Goal: Task Accomplishment & Management: Manage account settings

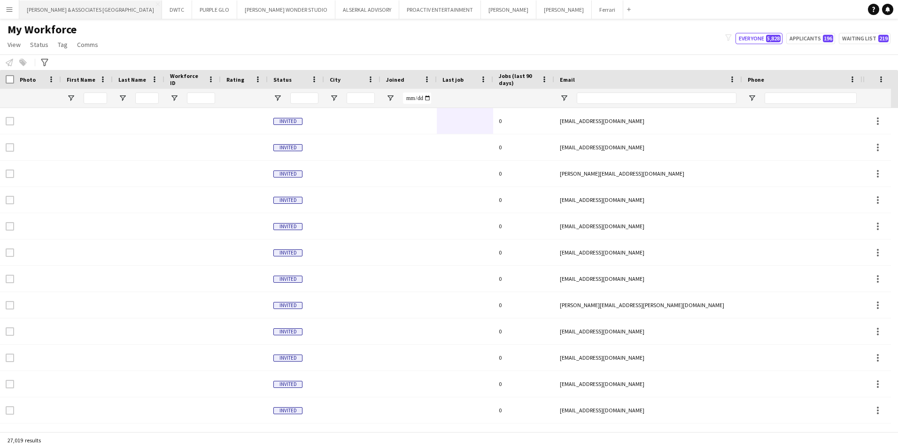
click at [58, 13] on button "[PERSON_NAME] & ASSOCIATES UAE Close" at bounding box center [90, 9] width 143 height 18
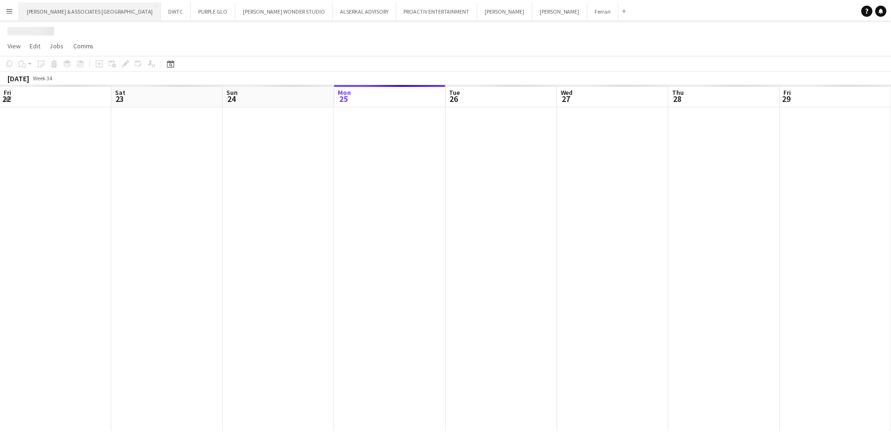
scroll to position [0, 224]
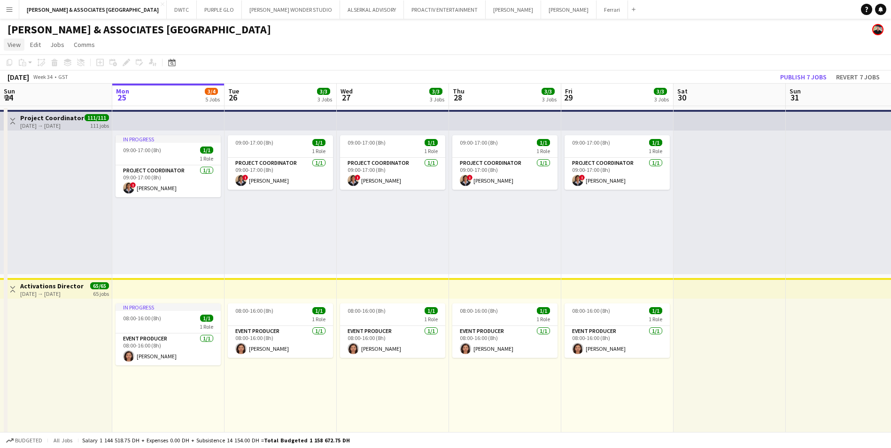
click at [12, 41] on span "View" at bounding box center [14, 44] width 13 height 8
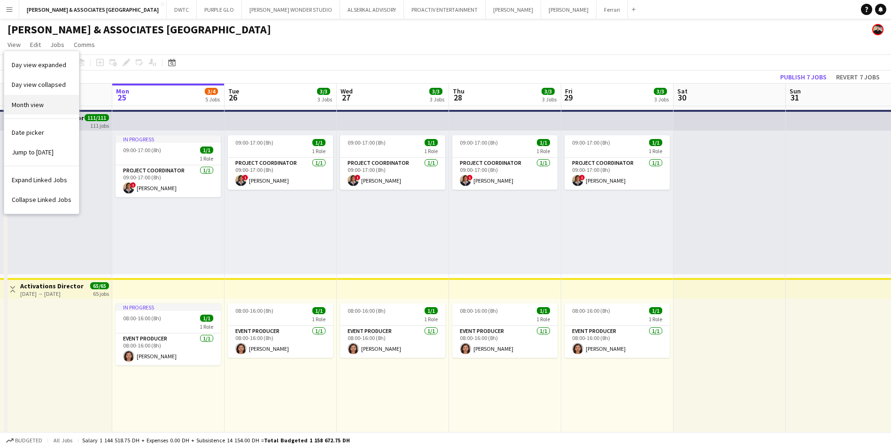
click at [31, 104] on span "Month view" at bounding box center [28, 105] width 32 height 8
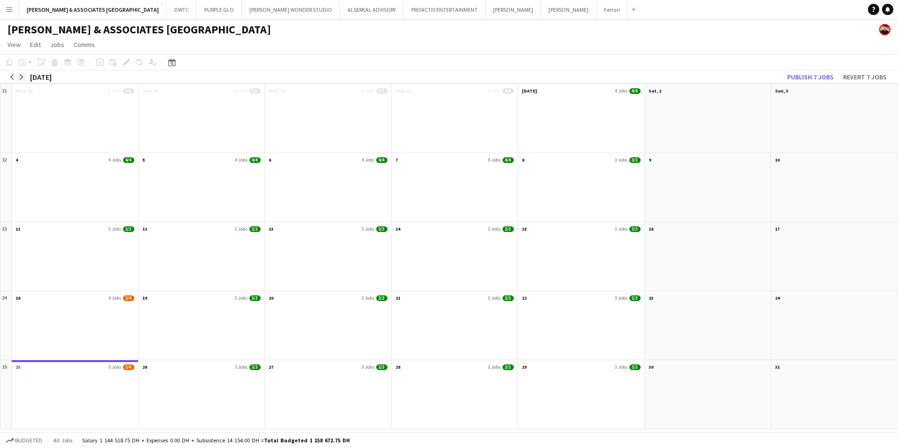
click at [21, 75] on app-icon "arrow-right" at bounding box center [22, 77] width 6 height 6
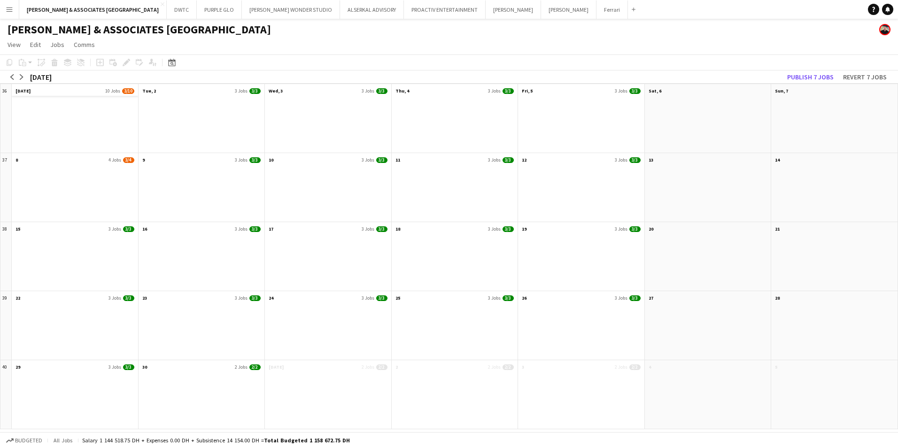
click at [72, 89] on app-month-view-date-header "[DATE] Jobs 3/10" at bounding box center [75, 90] width 126 height 12
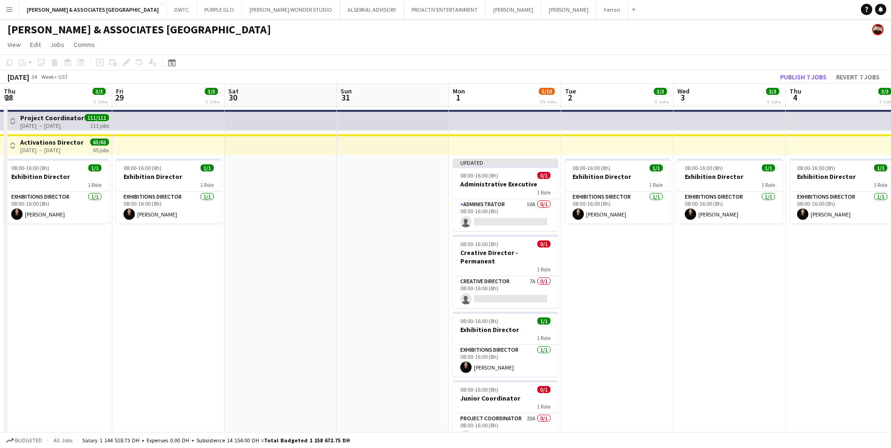
scroll to position [0, 323]
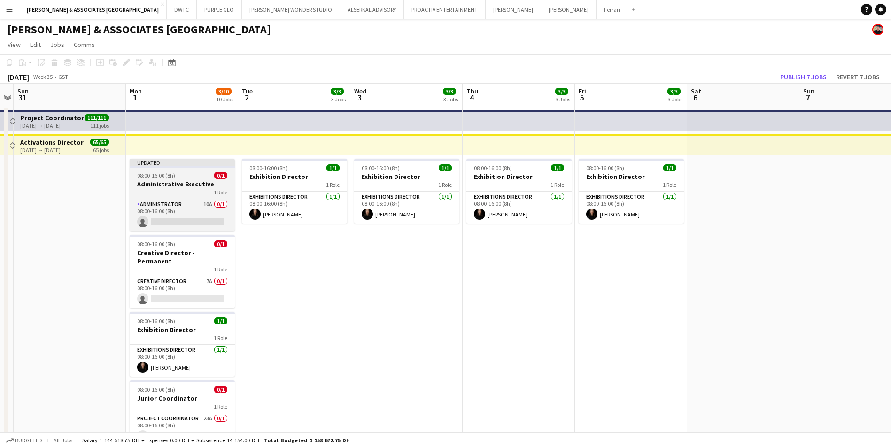
click at [196, 185] on h3 "Administrative Executive" at bounding box center [182, 184] width 105 height 8
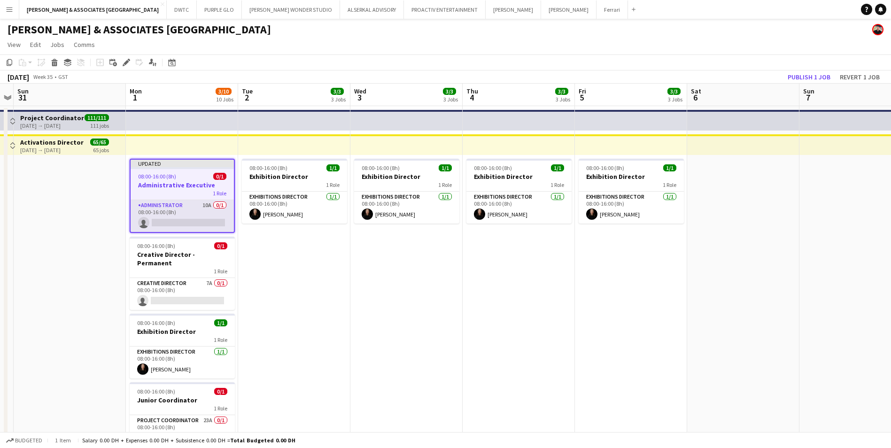
click at [185, 208] on app-card-role "Administrator 10A 0/1 08:00-16:00 (8h) single-neutral-actions" at bounding box center [182, 216] width 103 height 32
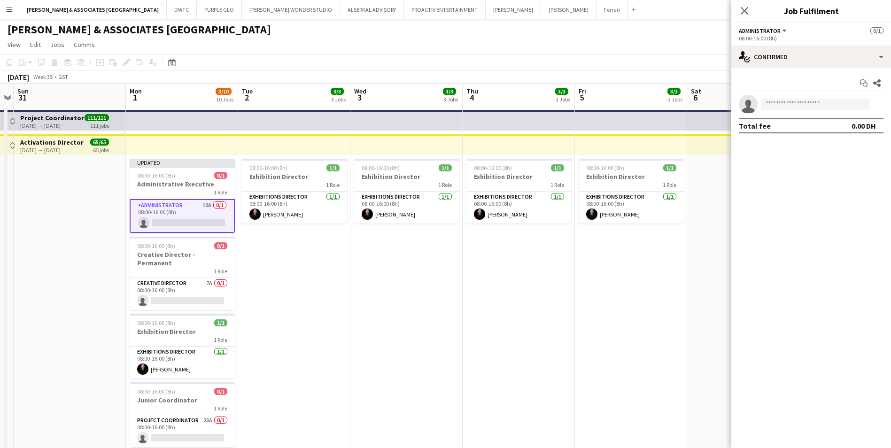
click at [809, 69] on div "Start chat Share single-neutral-actions Total fee 0.00 DH" at bounding box center [811, 104] width 160 height 73
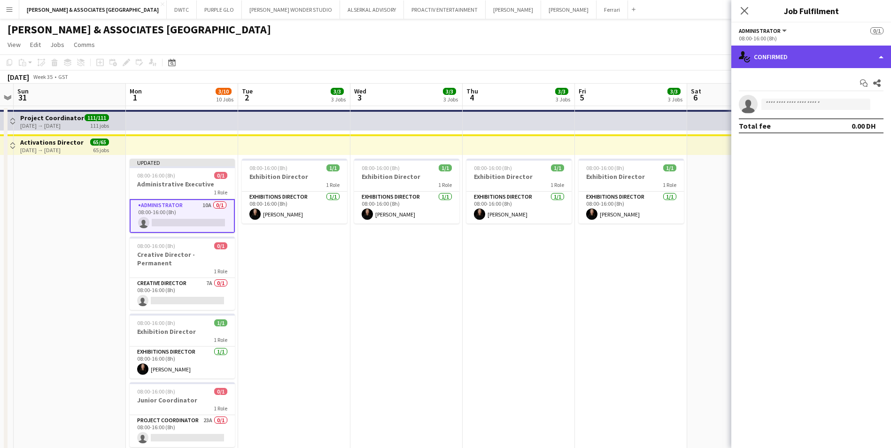
click at [802, 58] on div "single-neutral-actions-check-2 Confirmed" at bounding box center [811, 57] width 160 height 23
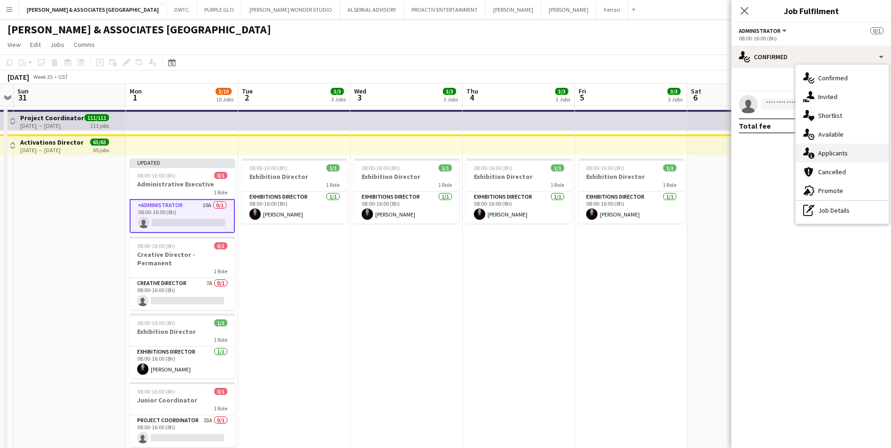
click at [857, 148] on div "single-neutral-actions-information Applicants" at bounding box center [842, 153] width 93 height 19
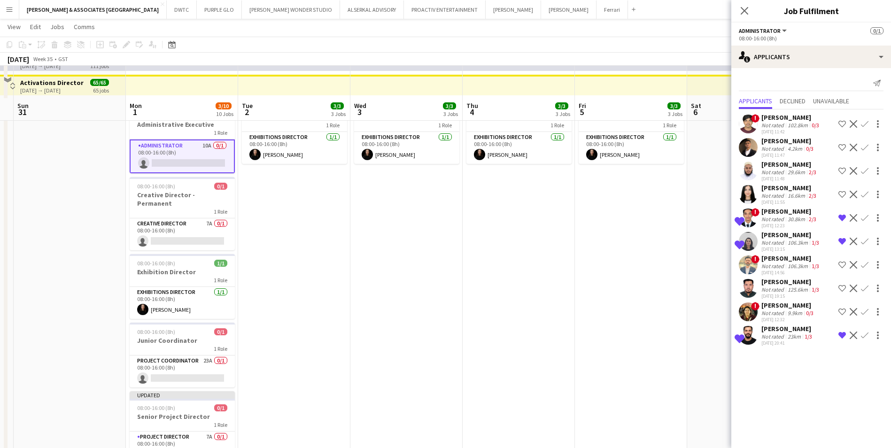
scroll to position [94, 0]
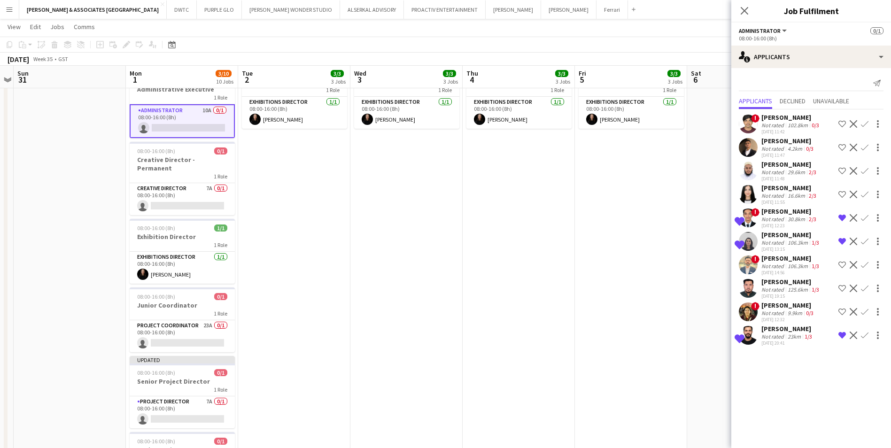
click at [781, 309] on div "[PERSON_NAME]" at bounding box center [788, 305] width 54 height 8
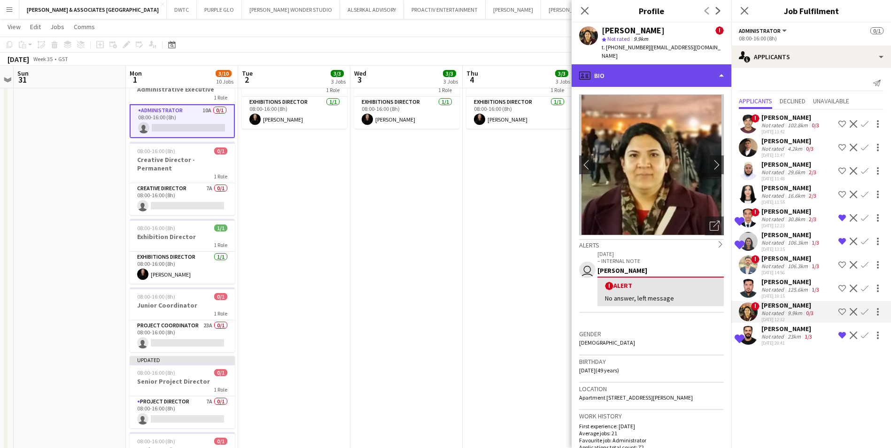
click at [666, 72] on div "profile Bio" at bounding box center [652, 75] width 160 height 23
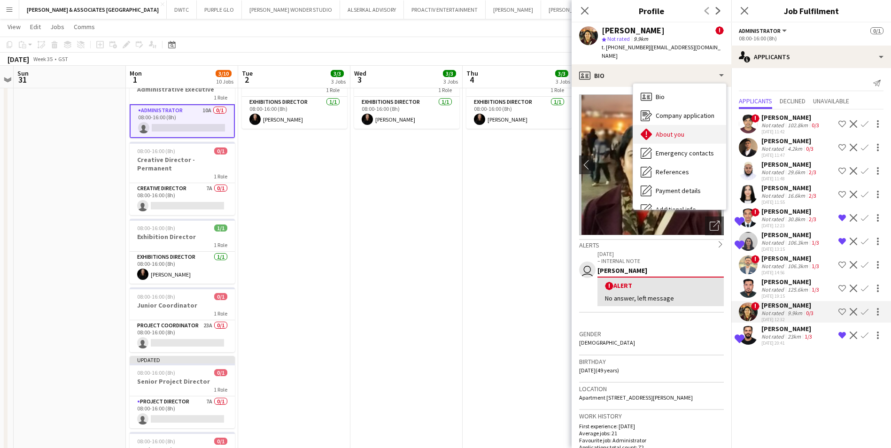
click at [673, 130] on span "About you" at bounding box center [670, 134] width 29 height 8
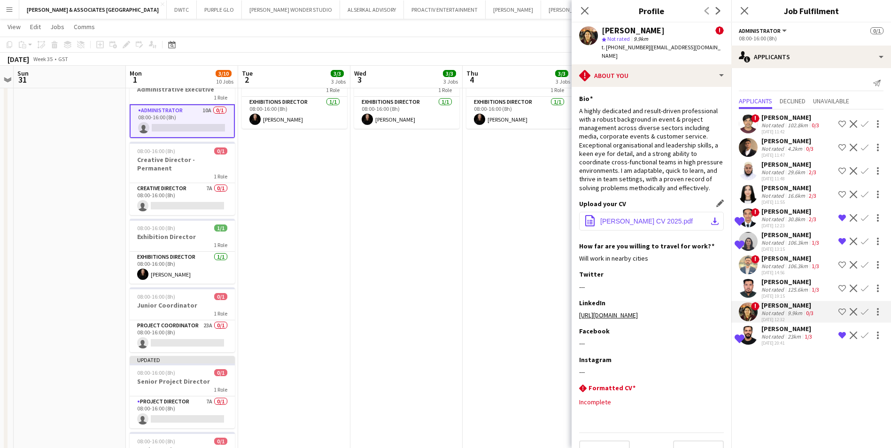
click at [655, 223] on span "[PERSON_NAME] CV 2025.pdf" at bounding box center [646, 221] width 93 height 8
click at [584, 11] on icon at bounding box center [584, 10] width 9 height 9
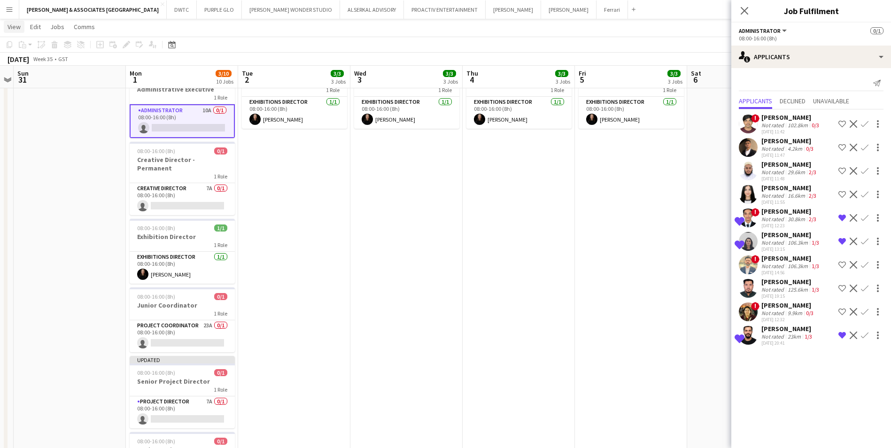
click at [11, 29] on span "View" at bounding box center [14, 27] width 13 height 8
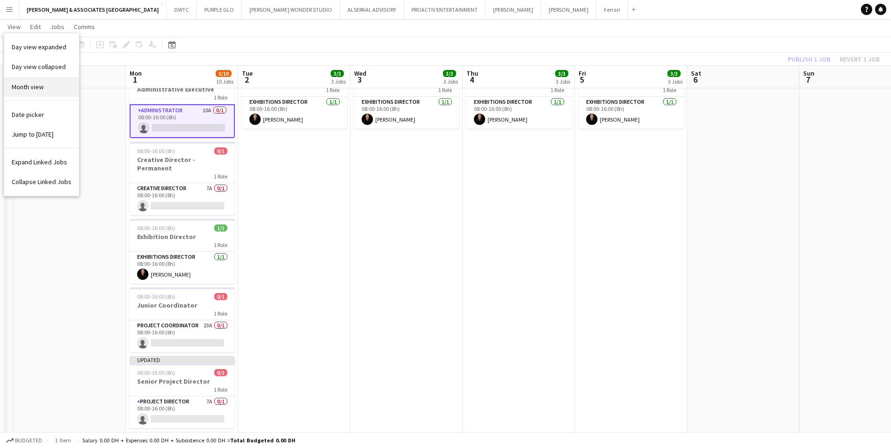
click at [54, 83] on link "Month view" at bounding box center [41, 87] width 75 height 20
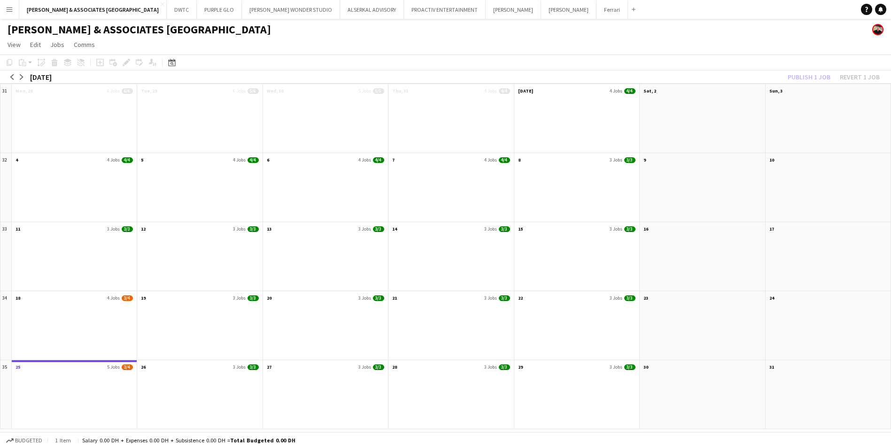
scroll to position [0, 0]
click at [20, 75] on app-icon "arrow-right" at bounding box center [22, 77] width 6 height 6
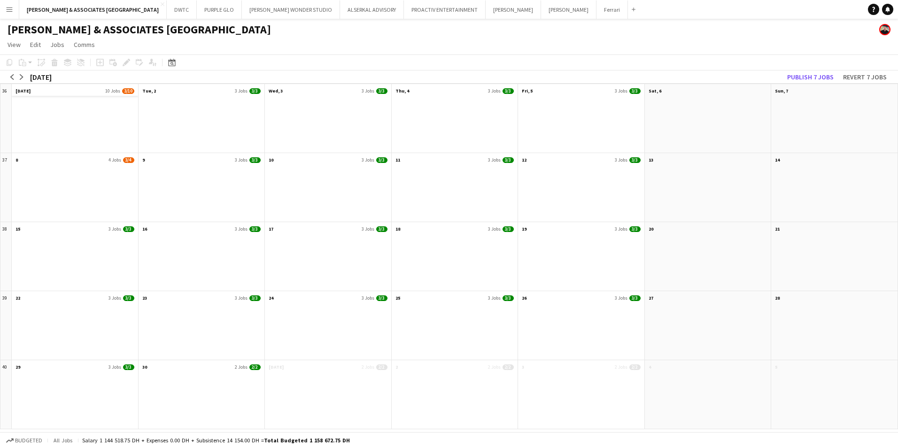
click at [55, 90] on app-month-view-date-header "[DATE] Jobs 3/10" at bounding box center [75, 90] width 126 height 12
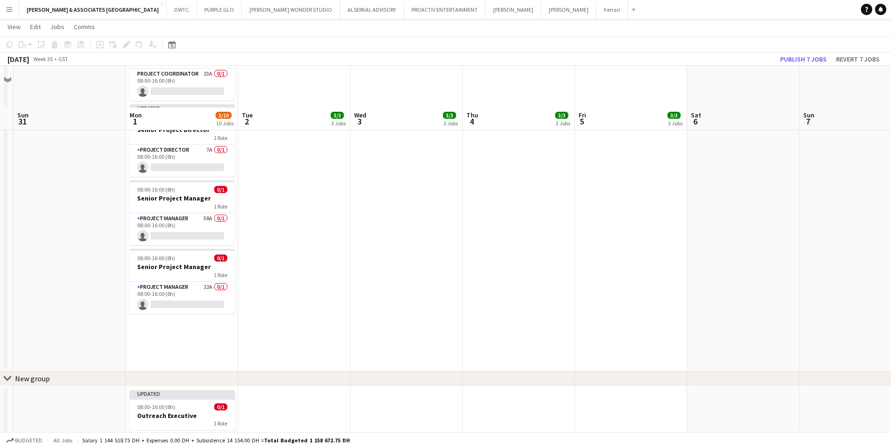
scroll to position [394, 0]
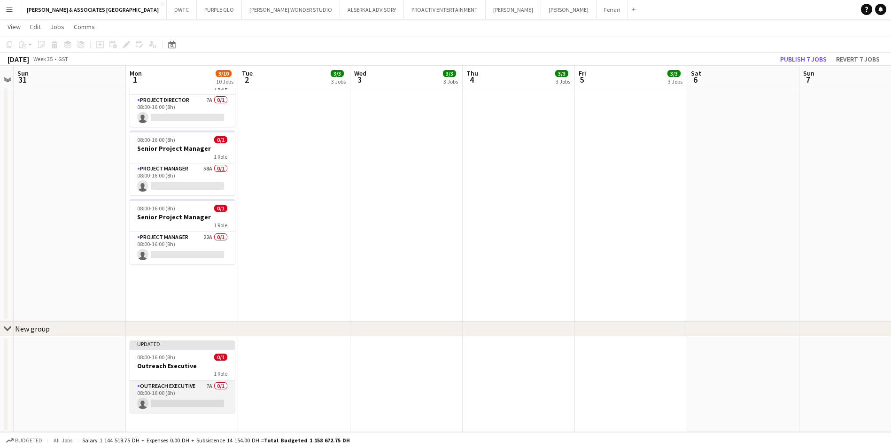
click at [175, 391] on app-card-role "Outreach Executive 7A 0/1 08:00-16:00 (8h) single-neutral-actions" at bounding box center [182, 397] width 105 height 32
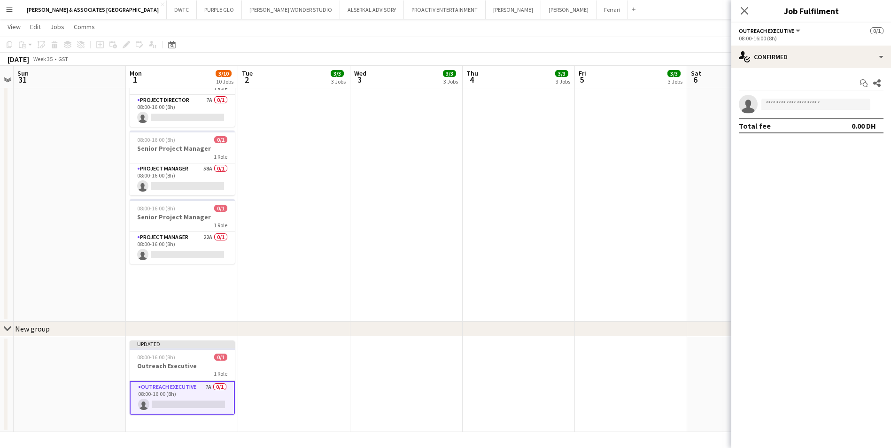
click at [189, 381] on app-card-role "Outreach Executive 7A 0/1 08:00-16:00 (8h) single-neutral-actions" at bounding box center [182, 398] width 105 height 34
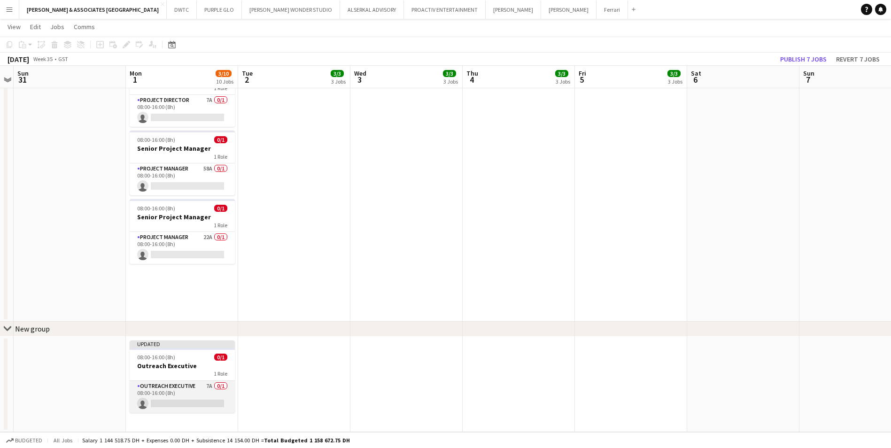
click at [188, 386] on app-card-role "Outreach Executive 7A 0/1 08:00-16:00 (8h) single-neutral-actions" at bounding box center [182, 397] width 105 height 32
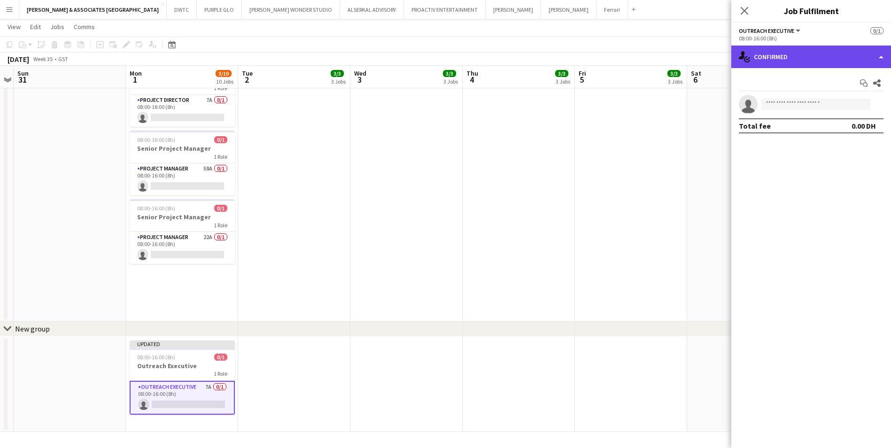
click at [771, 62] on div "single-neutral-actions-check-2 Confirmed" at bounding box center [811, 57] width 160 height 23
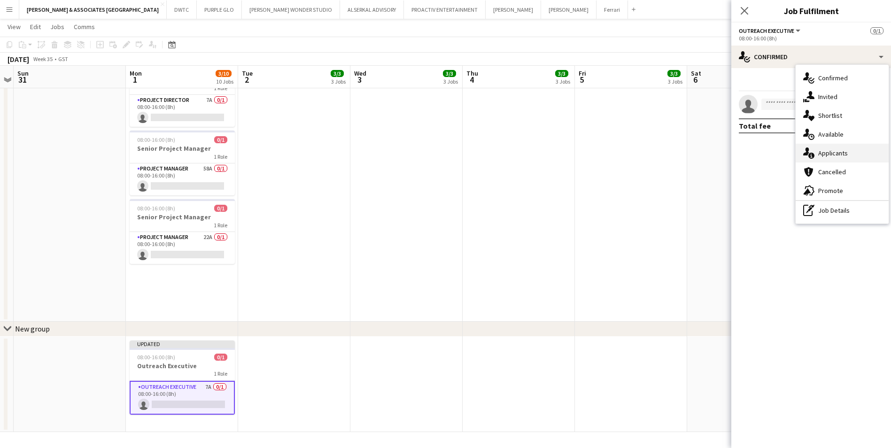
click at [830, 156] on div "single-neutral-actions-information Applicants" at bounding box center [842, 153] width 93 height 19
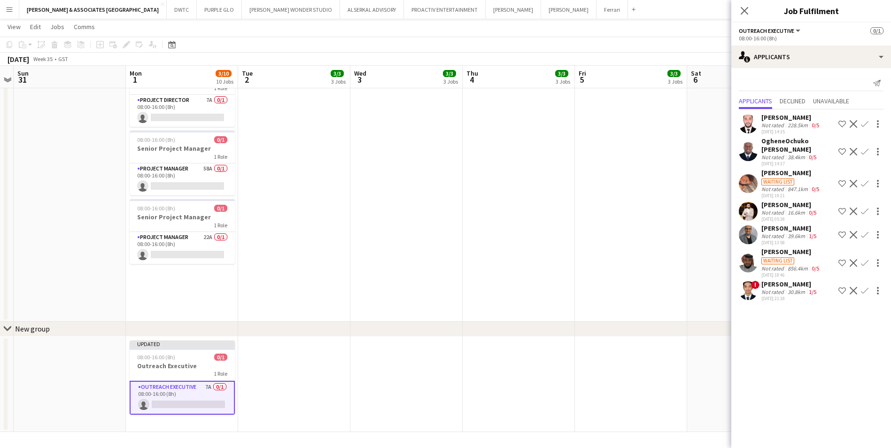
click at [795, 254] on div "[PERSON_NAME]" at bounding box center [791, 251] width 60 height 8
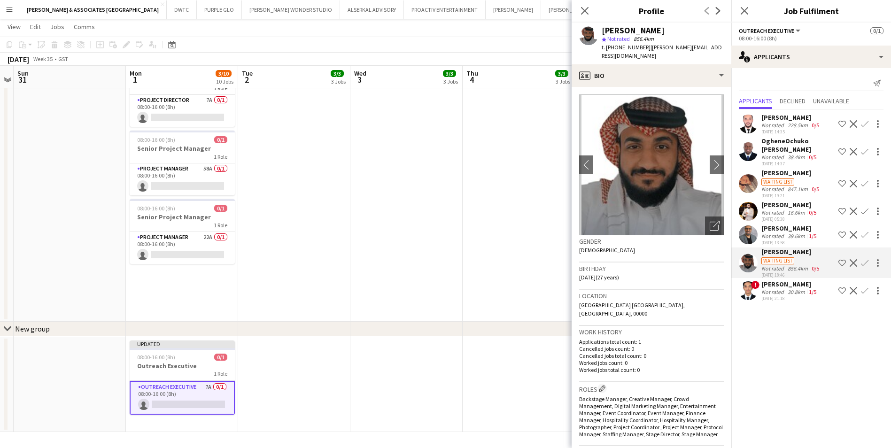
click at [782, 233] on div "Not rated" at bounding box center [773, 235] width 24 height 7
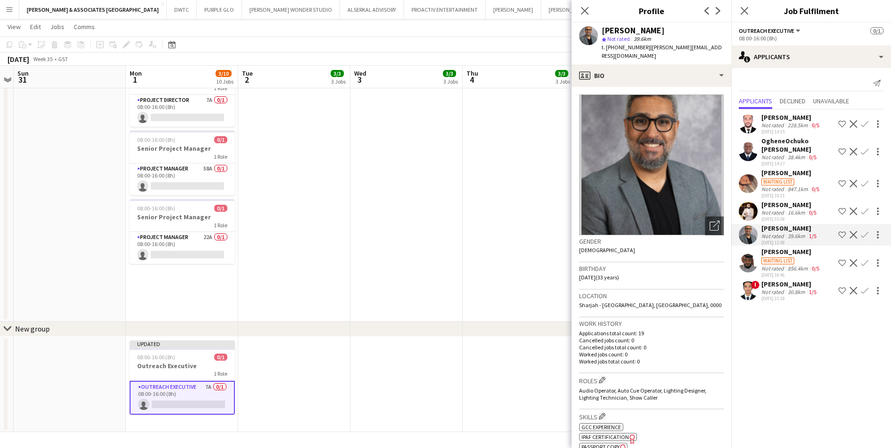
click at [702, 87] on app-crew-profile-bio "Open photos pop-in Gender [DEMOGRAPHIC_DATA] Birthday [DEMOGRAPHIC_DATA] (33 ye…" at bounding box center [652, 267] width 160 height 361
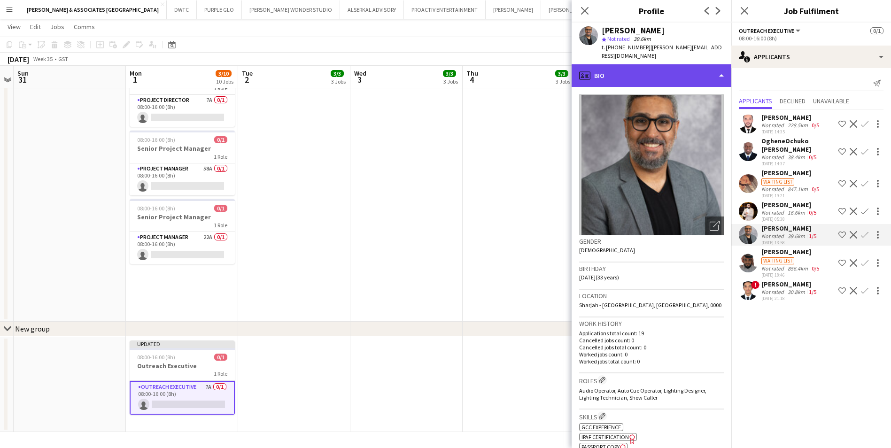
click at [702, 67] on div "profile Bio" at bounding box center [652, 75] width 160 height 23
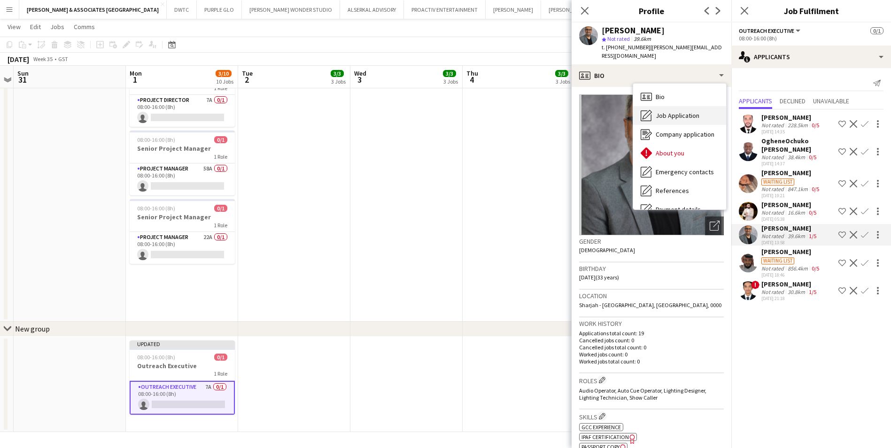
click at [697, 106] on div "Job Application Job Application" at bounding box center [679, 115] width 93 height 19
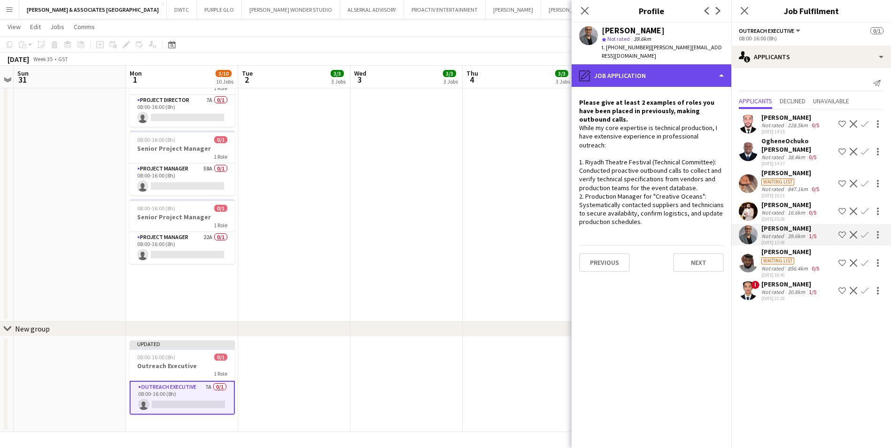
click at [665, 66] on div "pencil4 Job Application" at bounding box center [652, 75] width 160 height 23
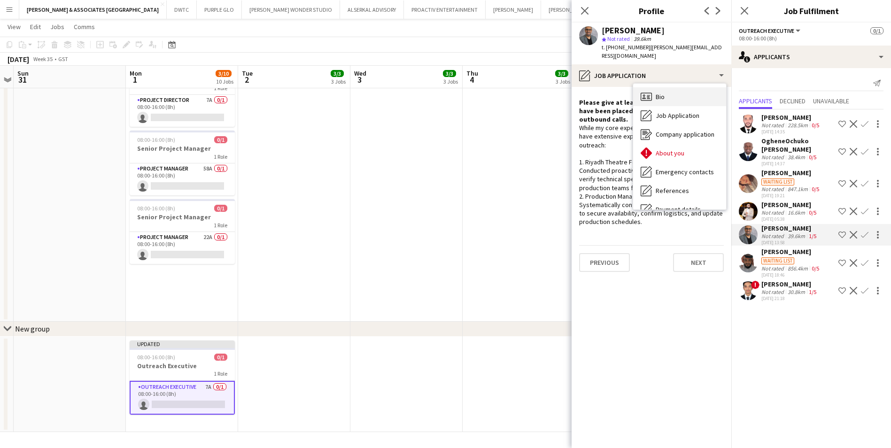
click at [677, 87] on div "Bio Bio" at bounding box center [679, 96] width 93 height 19
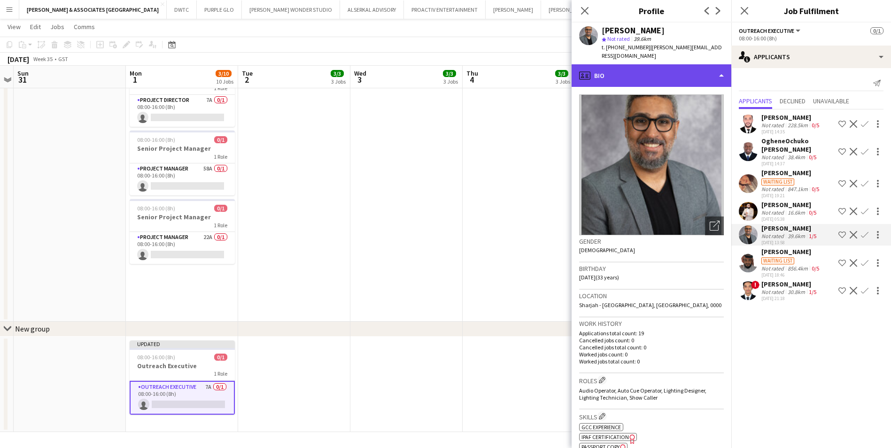
click at [667, 71] on div "profile Bio" at bounding box center [652, 75] width 160 height 23
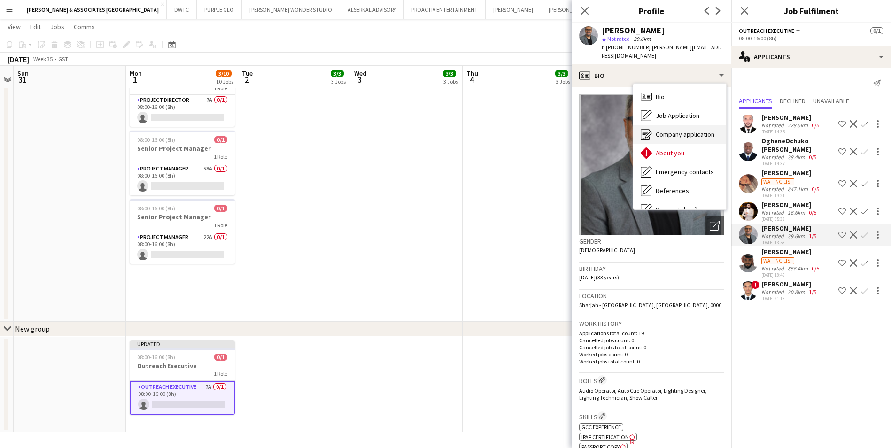
click at [685, 130] on span "Company application" at bounding box center [685, 134] width 59 height 8
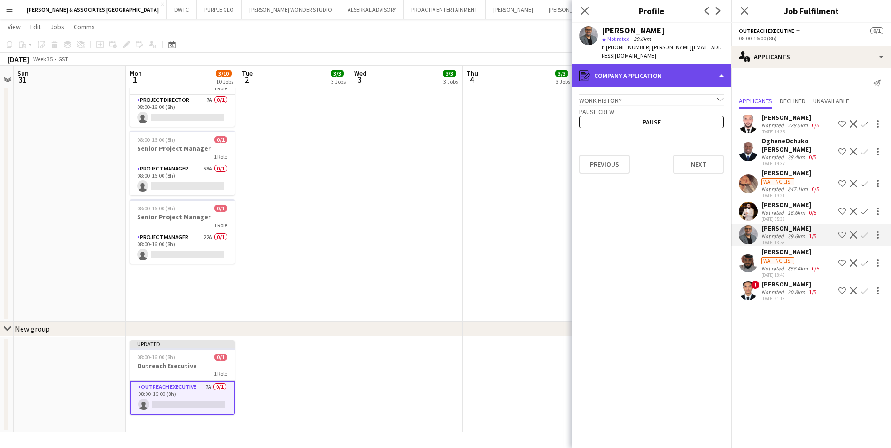
click at [646, 64] on div "register Company application" at bounding box center [652, 75] width 160 height 23
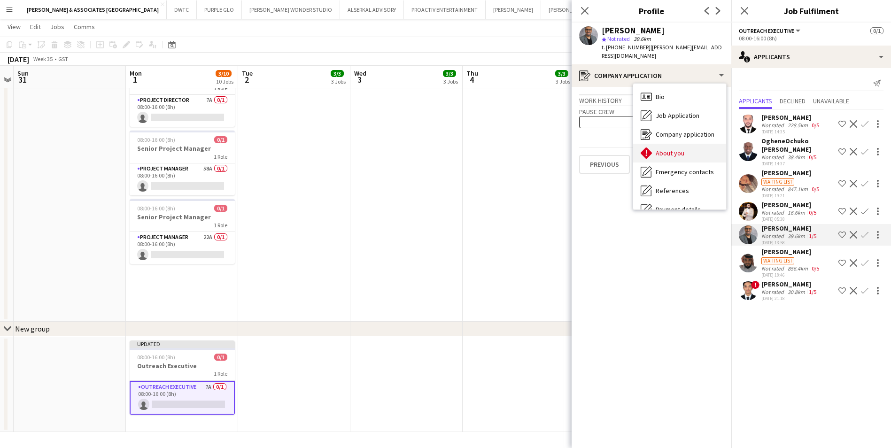
click at [681, 149] on span "About you" at bounding box center [670, 153] width 29 height 8
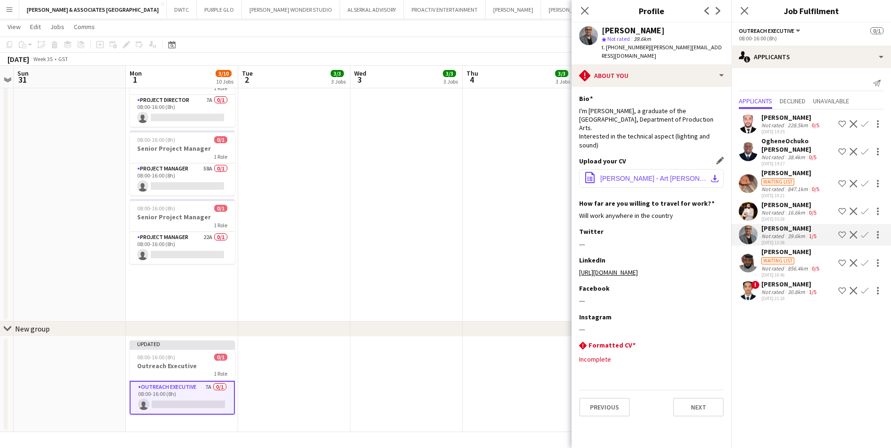
click at [704, 169] on button "office-file-sheet [PERSON_NAME] - Art [PERSON_NAME]2 2.pdf download-bottom" at bounding box center [651, 178] width 145 height 19
click at [280, 370] on app-date-cell at bounding box center [294, 385] width 112 height 96
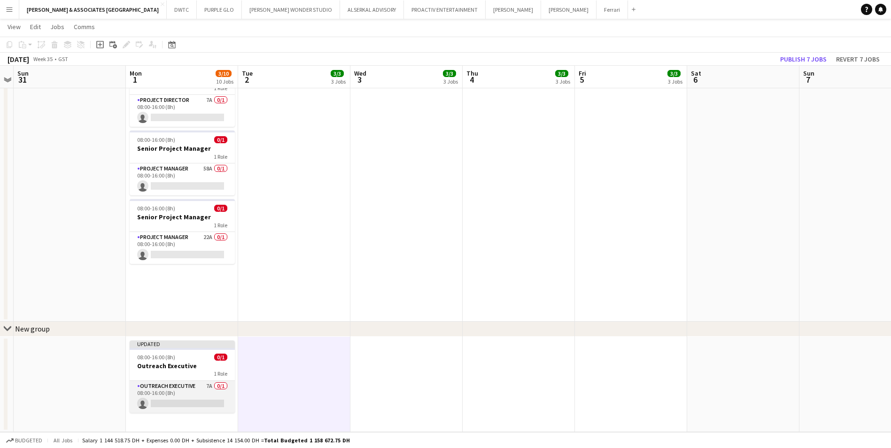
click at [189, 387] on app-card-role "Outreach Executive 7A 0/1 08:00-16:00 (8h) single-neutral-actions" at bounding box center [182, 397] width 105 height 32
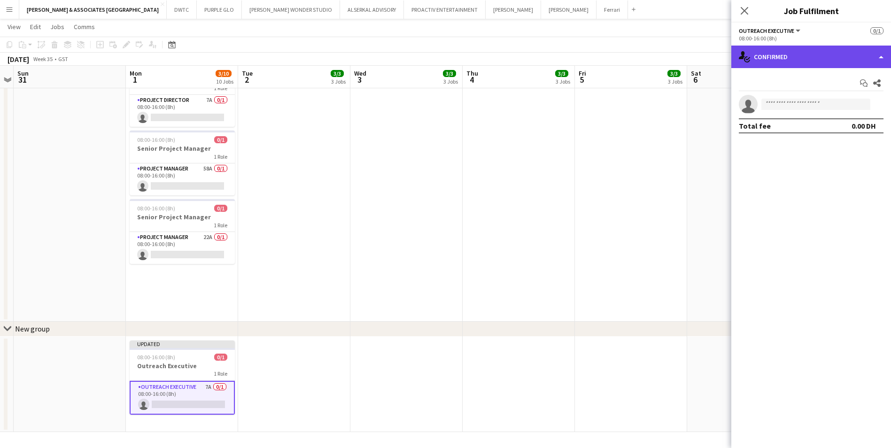
click at [841, 61] on div "single-neutral-actions-check-2 Confirmed" at bounding box center [811, 57] width 160 height 23
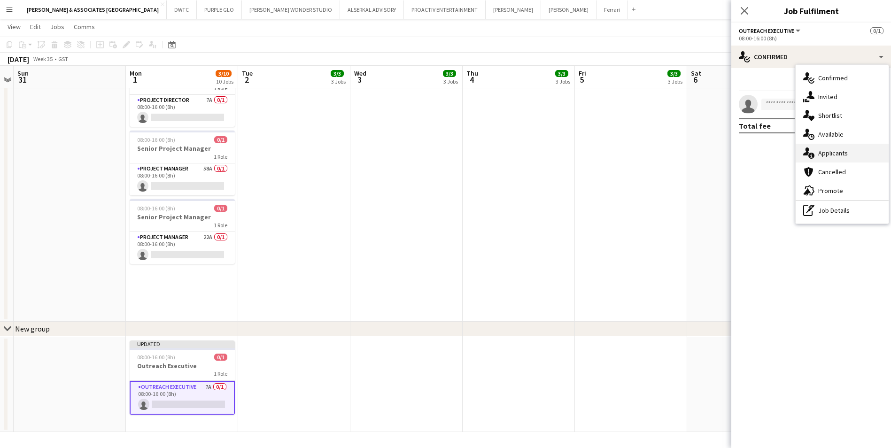
click at [851, 155] on div "single-neutral-actions-information Applicants" at bounding box center [842, 153] width 93 height 19
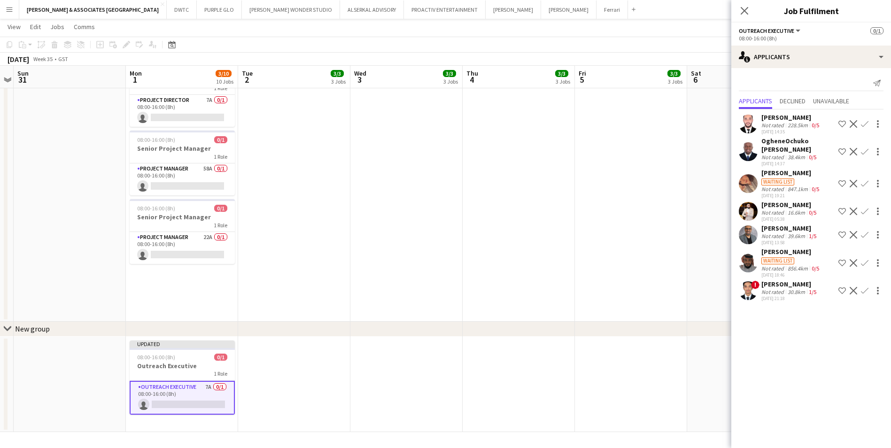
click at [851, 233] on app-icon "Decline" at bounding box center [854, 235] width 8 height 8
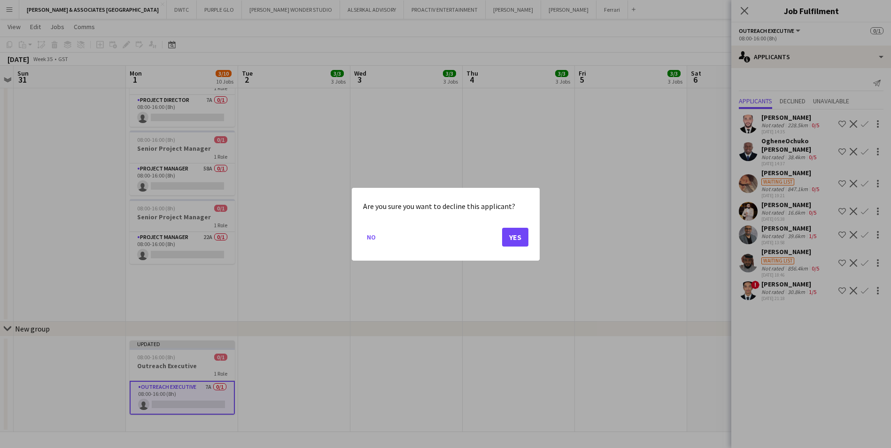
scroll to position [0, 0]
click at [518, 237] on button "Yes" at bounding box center [515, 236] width 26 height 19
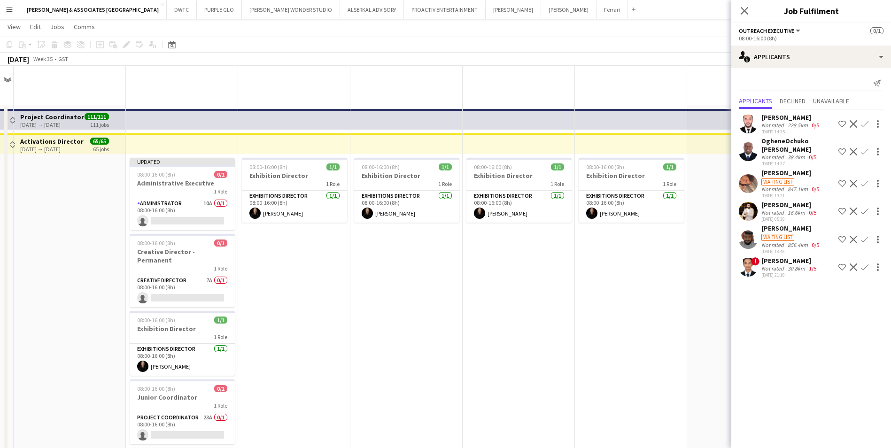
scroll to position [394, 0]
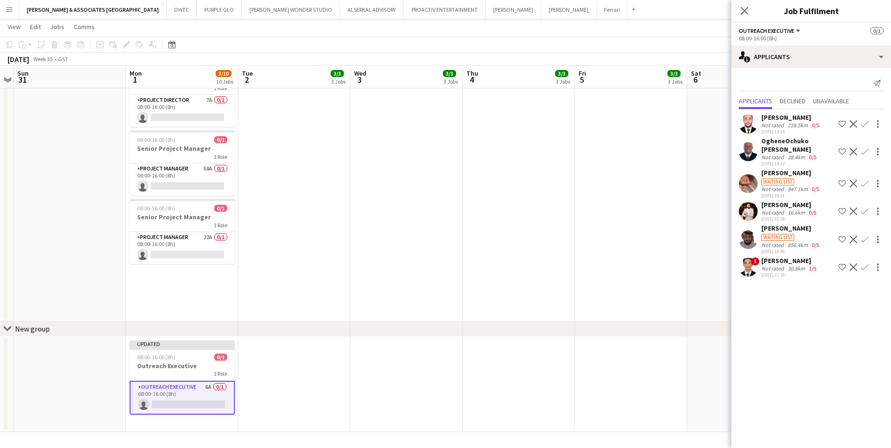
click at [800, 173] on div "[PERSON_NAME]" at bounding box center [791, 173] width 60 height 8
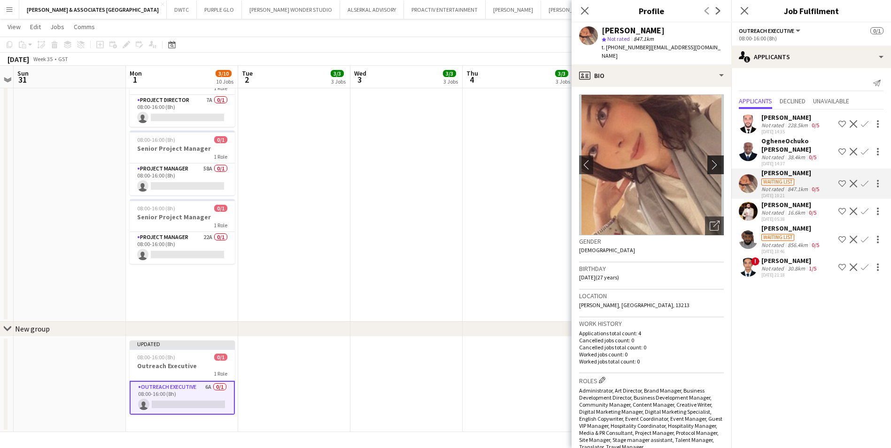
click at [710, 160] on app-icon "chevron-right" at bounding box center [717, 165] width 15 height 10
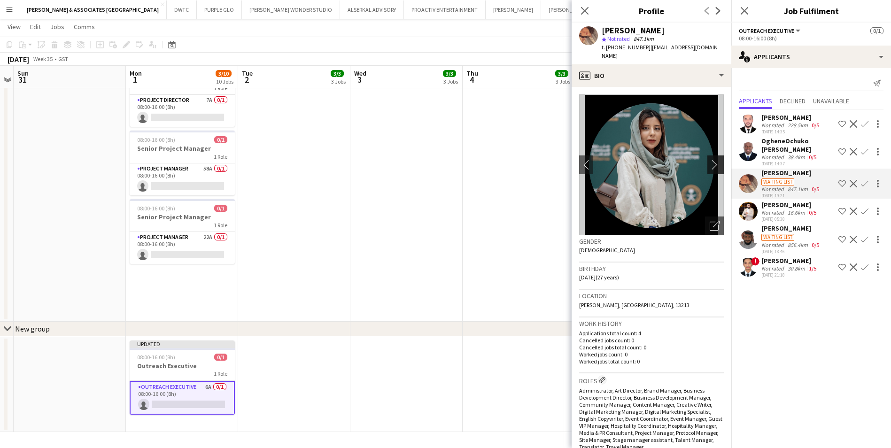
click at [710, 160] on app-icon "chevron-right" at bounding box center [717, 165] width 15 height 10
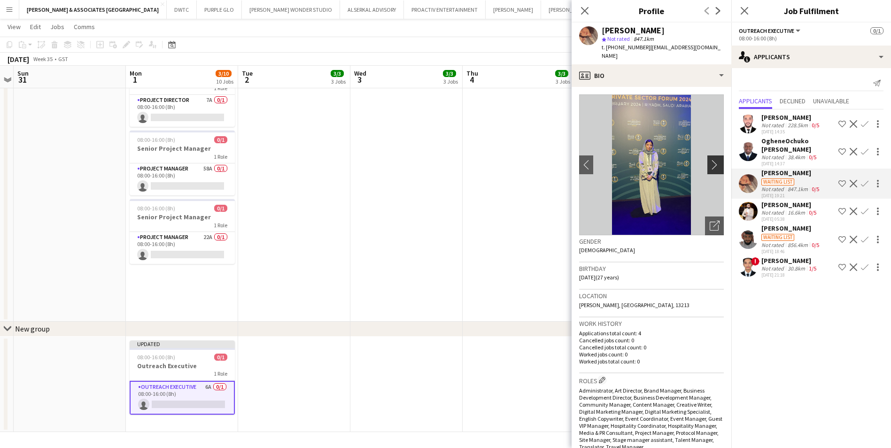
click at [710, 160] on app-icon "chevron-right" at bounding box center [717, 165] width 15 height 10
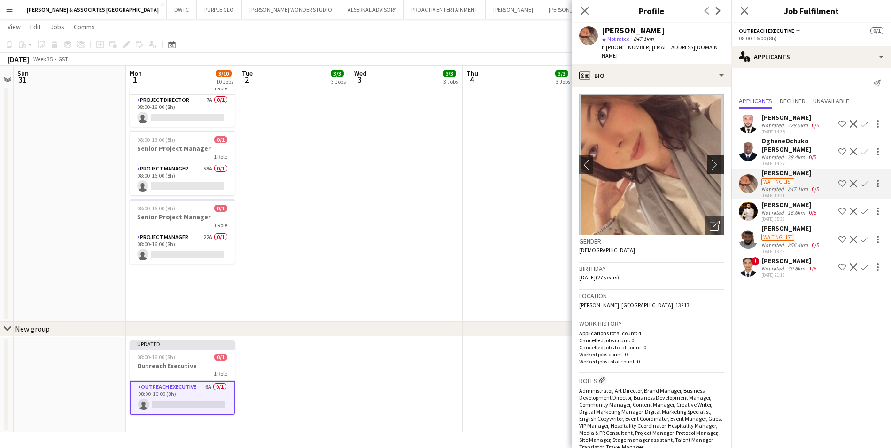
click at [710, 160] on app-icon "chevron-right" at bounding box center [717, 165] width 15 height 10
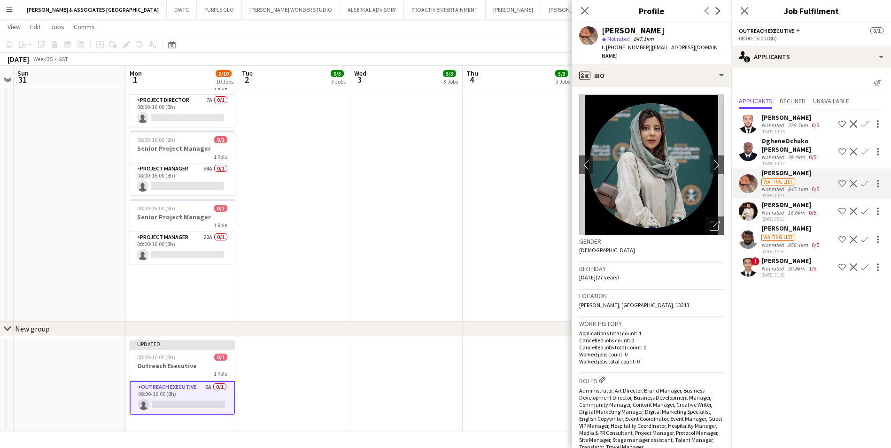
click at [805, 231] on div "[PERSON_NAME]" at bounding box center [791, 228] width 60 height 8
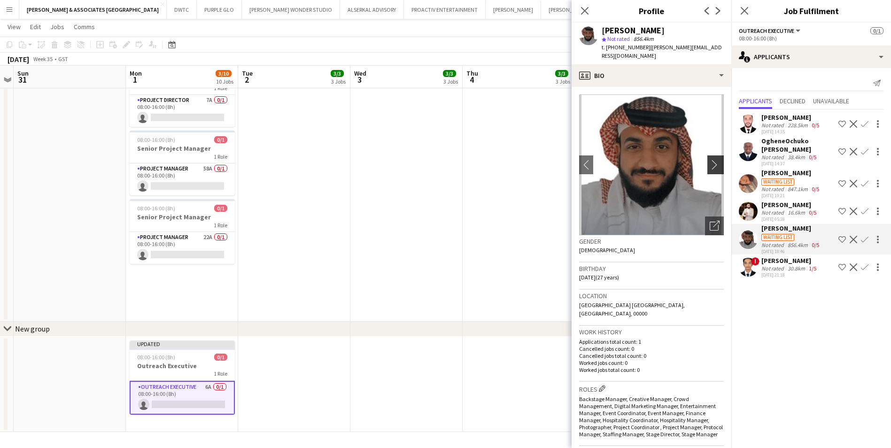
click at [710, 164] on app-icon "chevron-right" at bounding box center [717, 165] width 15 height 10
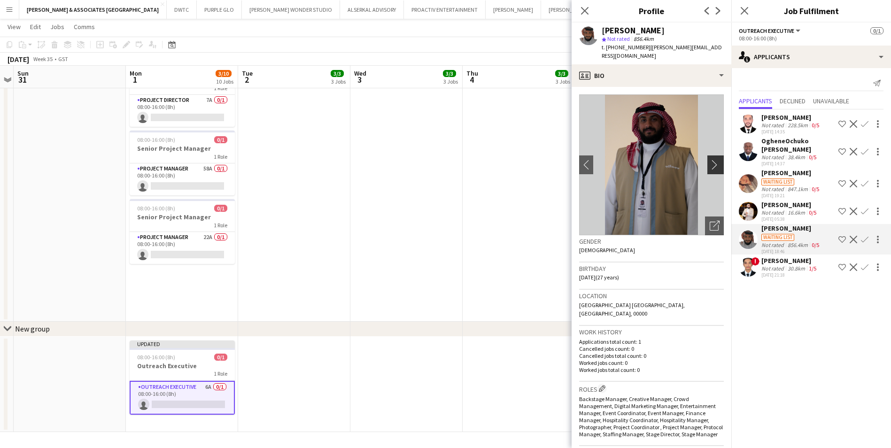
click at [710, 164] on app-icon "chevron-right" at bounding box center [717, 165] width 15 height 10
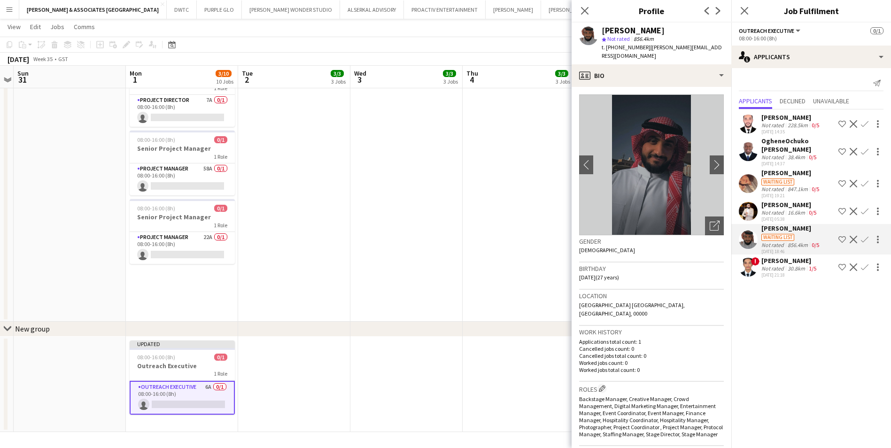
click at [851, 240] on app-icon "Decline" at bounding box center [854, 240] width 8 height 8
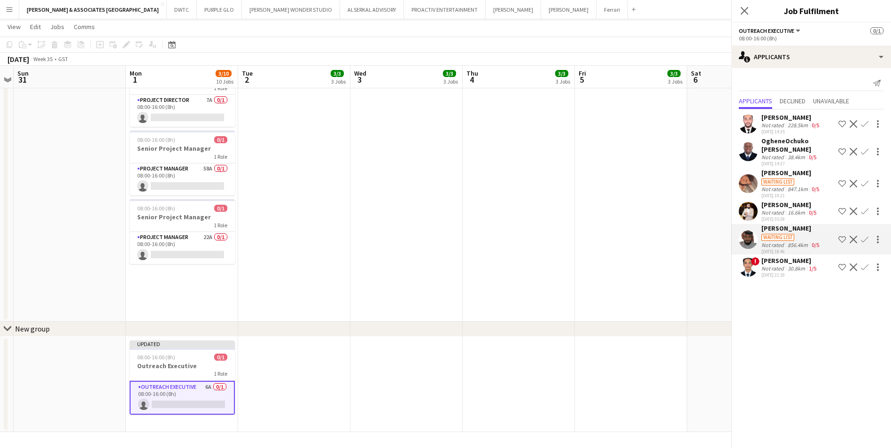
scroll to position [0, 0]
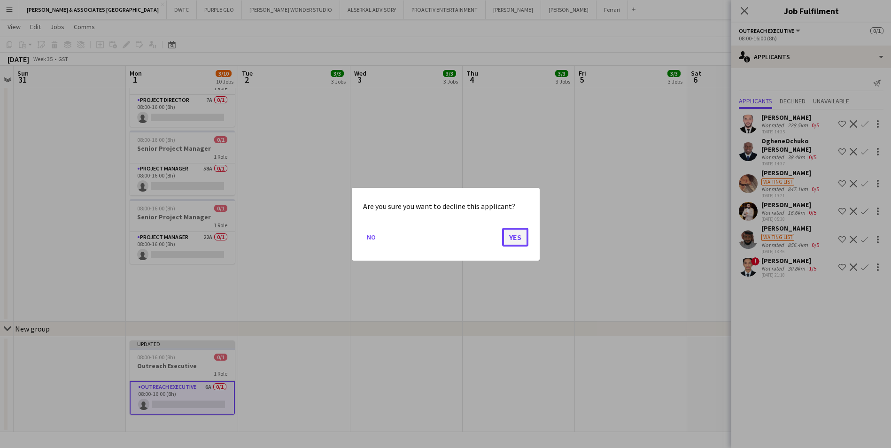
click at [522, 240] on button "Yes" at bounding box center [515, 236] width 26 height 19
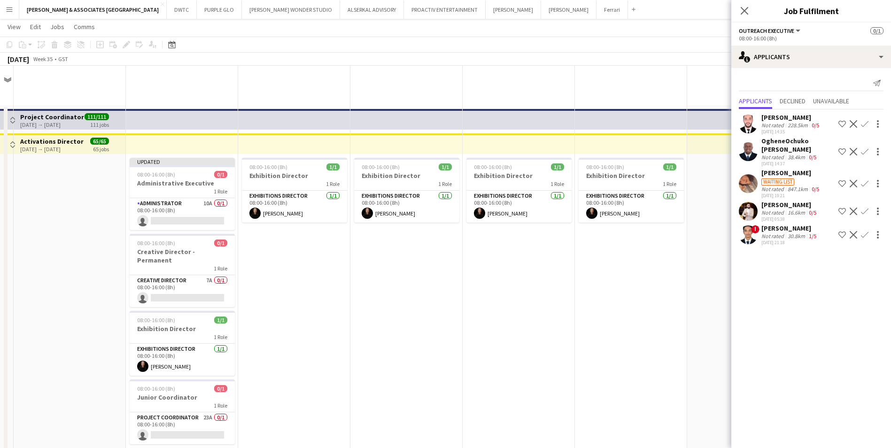
scroll to position [394, 0]
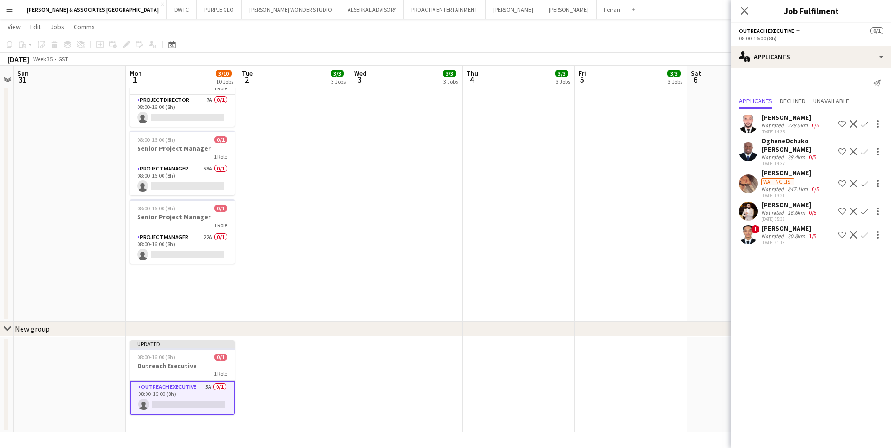
click at [784, 171] on div "[PERSON_NAME]" at bounding box center [791, 173] width 60 height 8
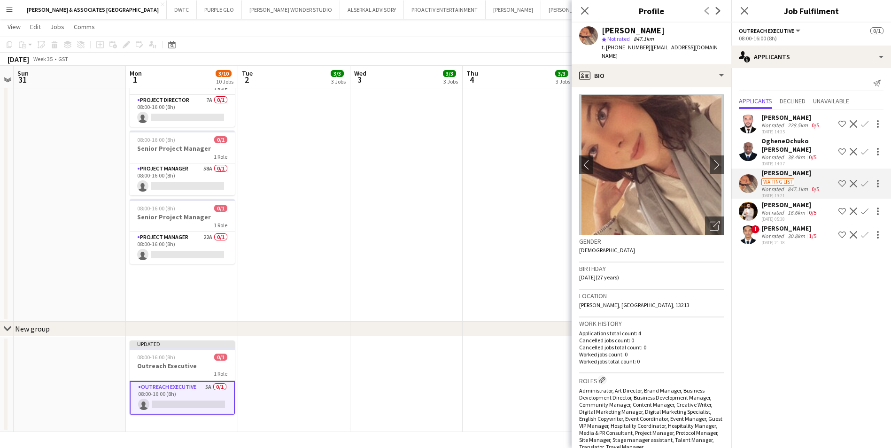
click at [853, 181] on app-icon "Decline" at bounding box center [854, 184] width 8 height 8
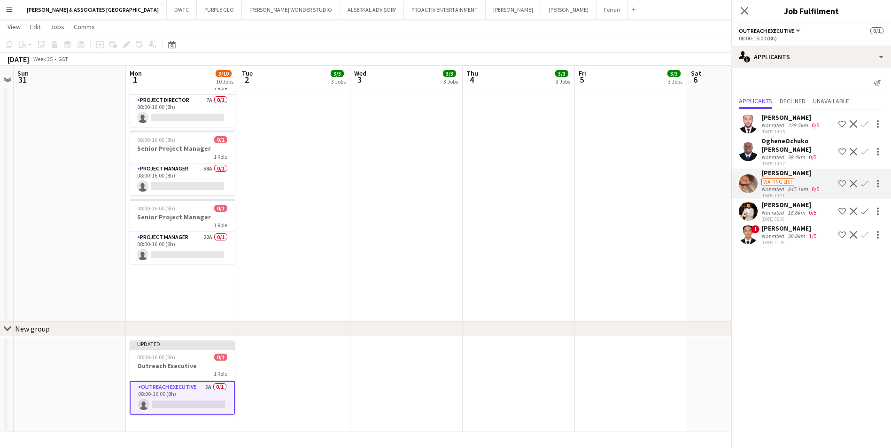
scroll to position [0, 0]
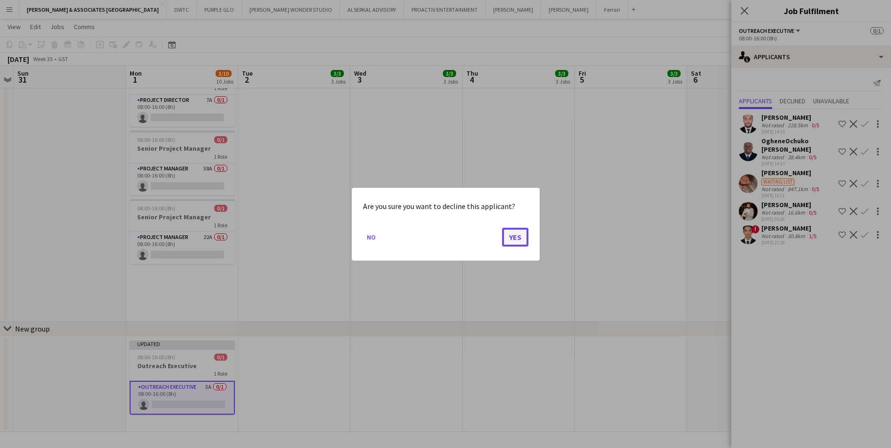
click at [524, 235] on button "Yes" at bounding box center [515, 236] width 26 height 19
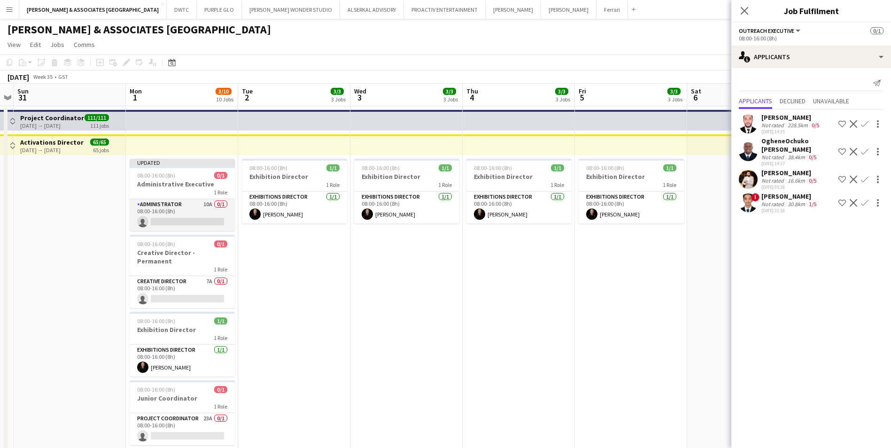
click at [206, 208] on app-card-role "Administrator 10A 0/1 08:00-16:00 (8h) single-neutral-actions" at bounding box center [182, 215] width 105 height 32
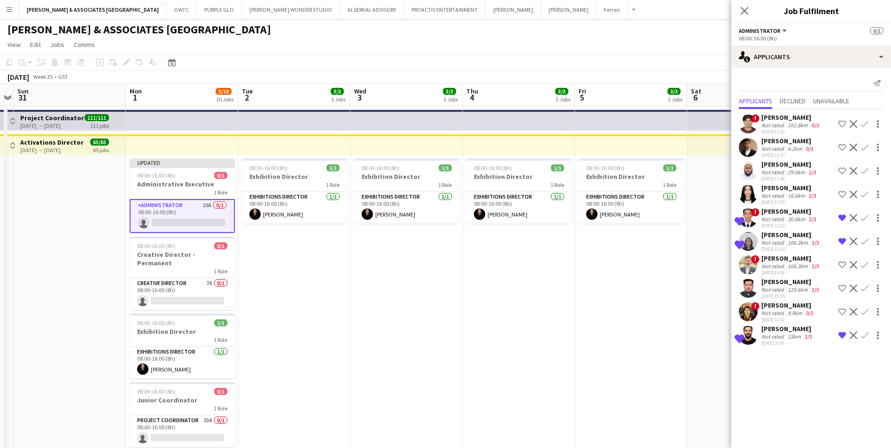
click at [794, 186] on div "[PERSON_NAME]" at bounding box center [789, 188] width 57 height 8
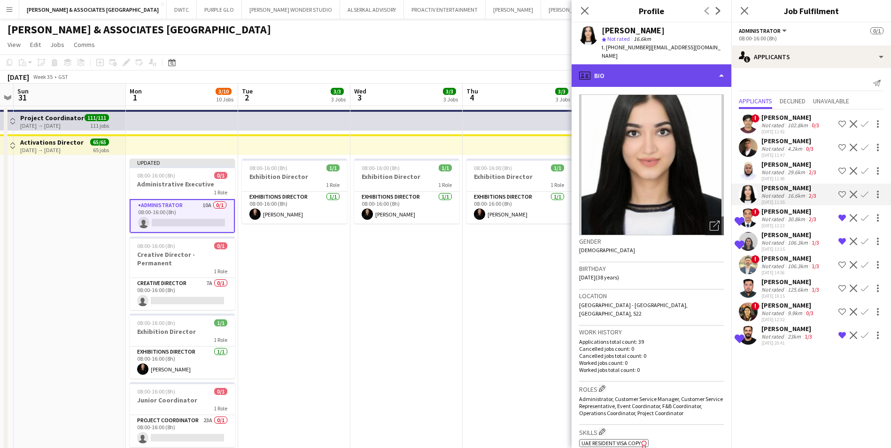
click at [655, 64] on div "profile Bio" at bounding box center [652, 75] width 160 height 23
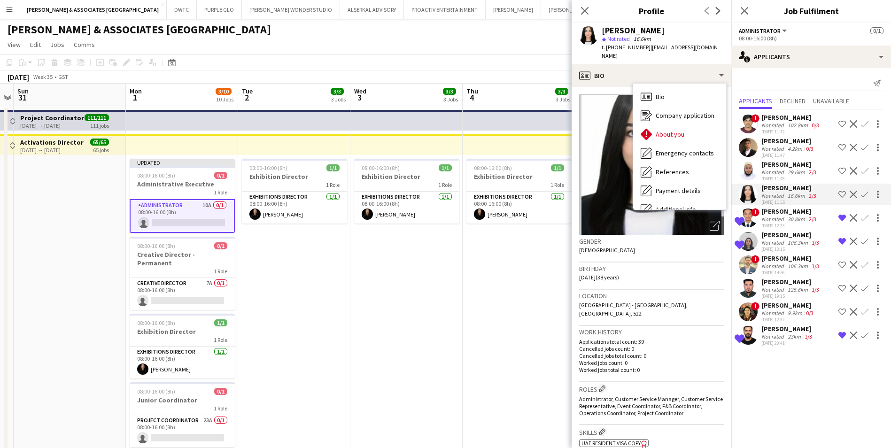
click at [679, 15] on h3 "Profile" at bounding box center [652, 11] width 160 height 12
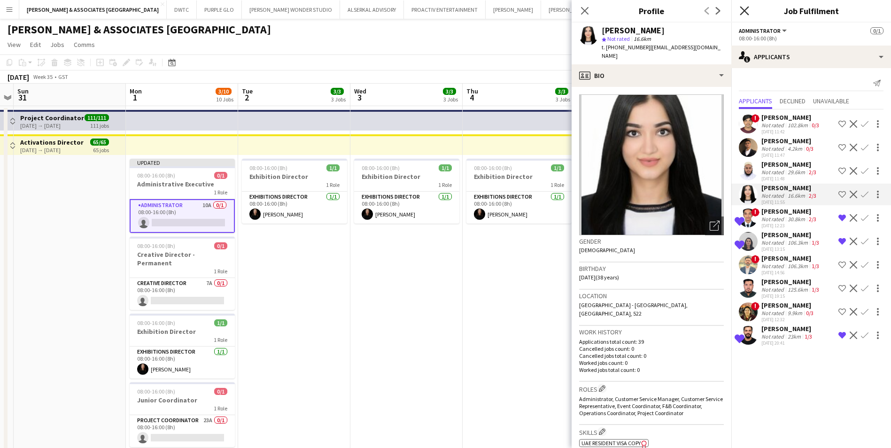
click at [747, 11] on icon "Close pop-in" at bounding box center [744, 10] width 9 height 9
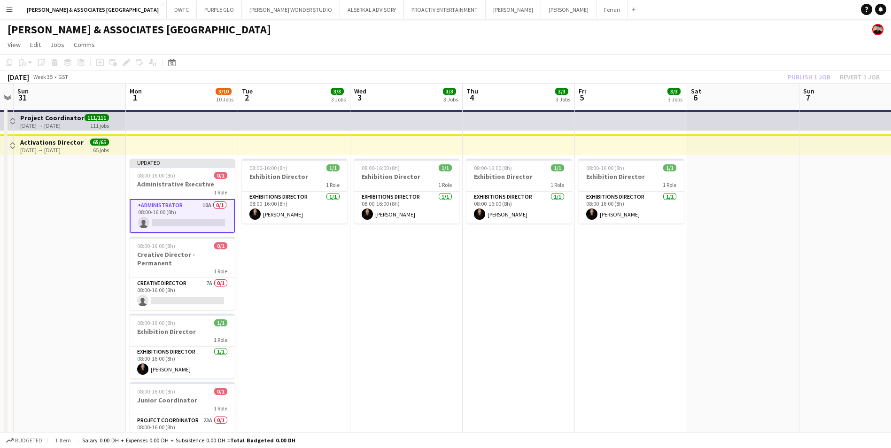
click at [757, 23] on div "[PERSON_NAME] & ASSOCIATES [GEOGRAPHIC_DATA]" at bounding box center [445, 28] width 891 height 18
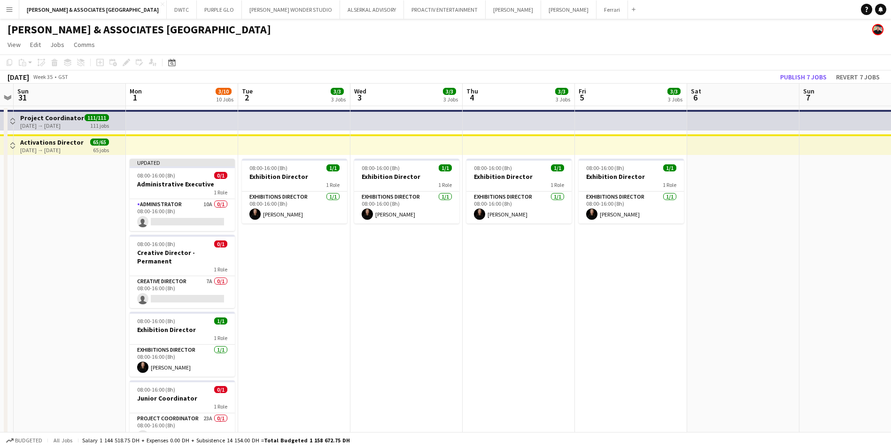
scroll to position [0, 323]
click at [254, 34] on div "[PERSON_NAME] & ASSOCIATES [GEOGRAPHIC_DATA]" at bounding box center [445, 28] width 891 height 18
